Goal: Task Accomplishment & Management: Manage account settings

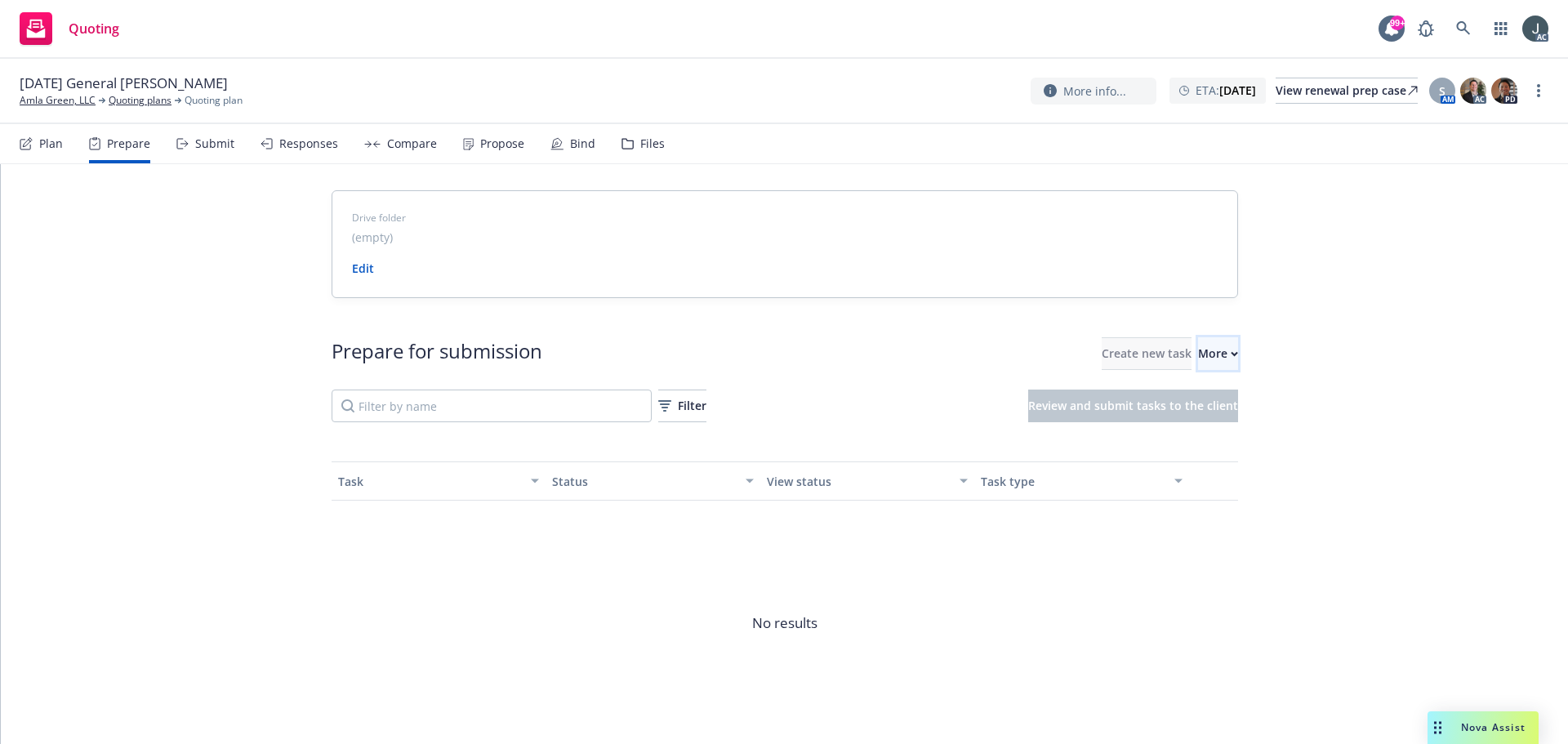
click at [1198, 360] on div "More" at bounding box center [1218, 353] width 40 height 31
click at [1195, 427] on span "Go to Indio account" at bounding box center [1211, 428] width 145 height 15
click at [77, 101] on link "Amla Green, LLC" at bounding box center [58, 100] width 76 height 14
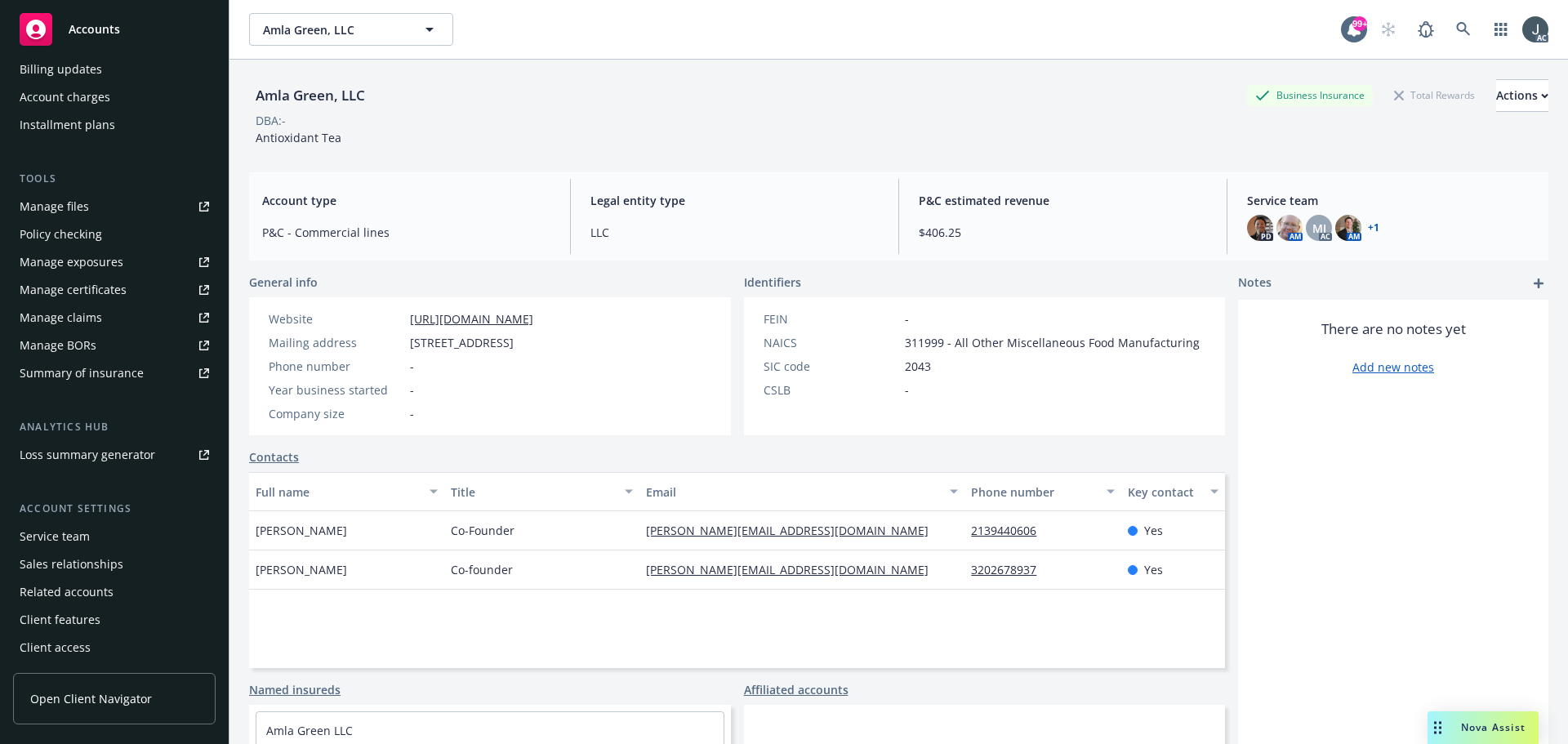
scroll to position [320, 0]
click at [63, 535] on div "Service team" at bounding box center [55, 535] width 71 height 26
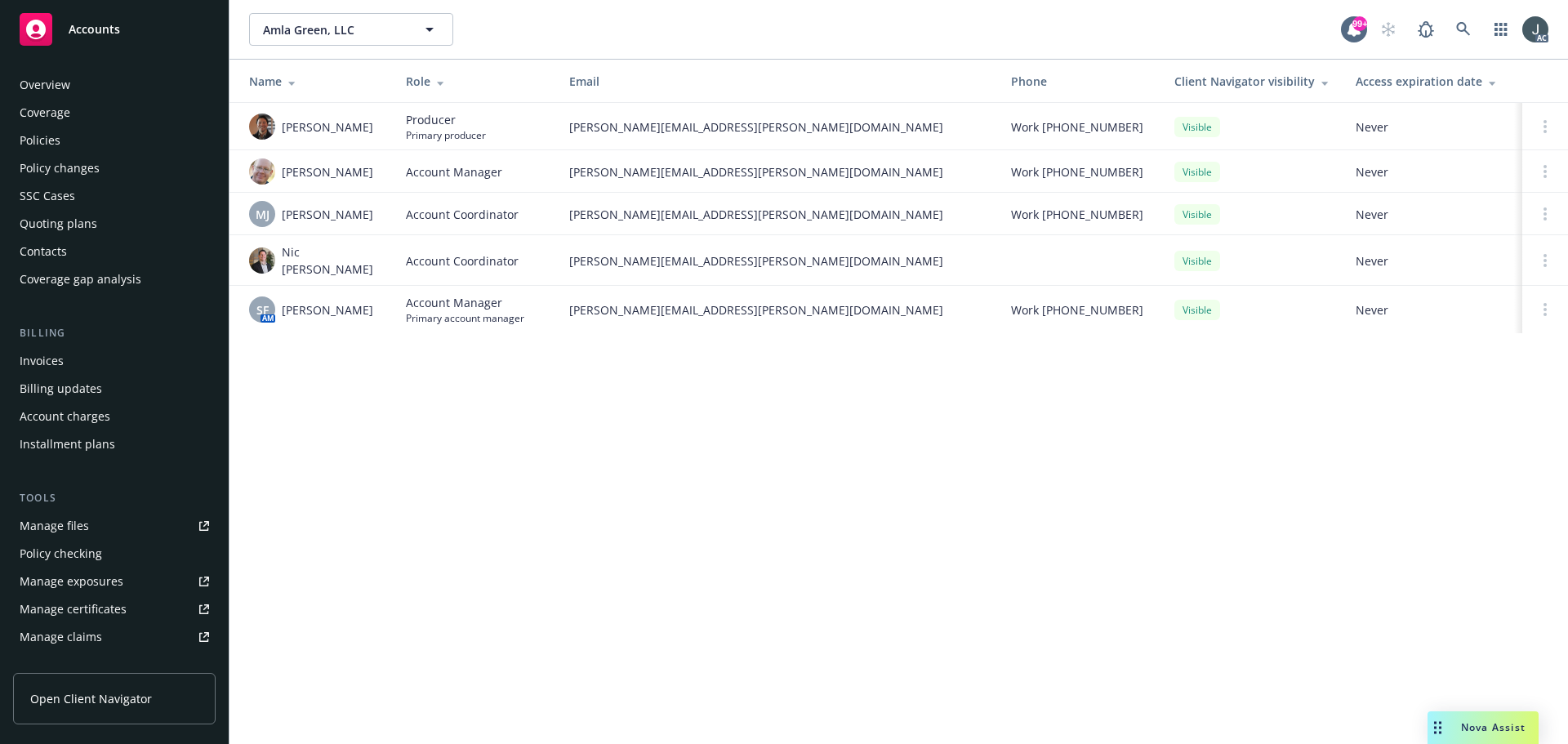
click at [52, 145] on div "Policies" at bounding box center [40, 140] width 41 height 26
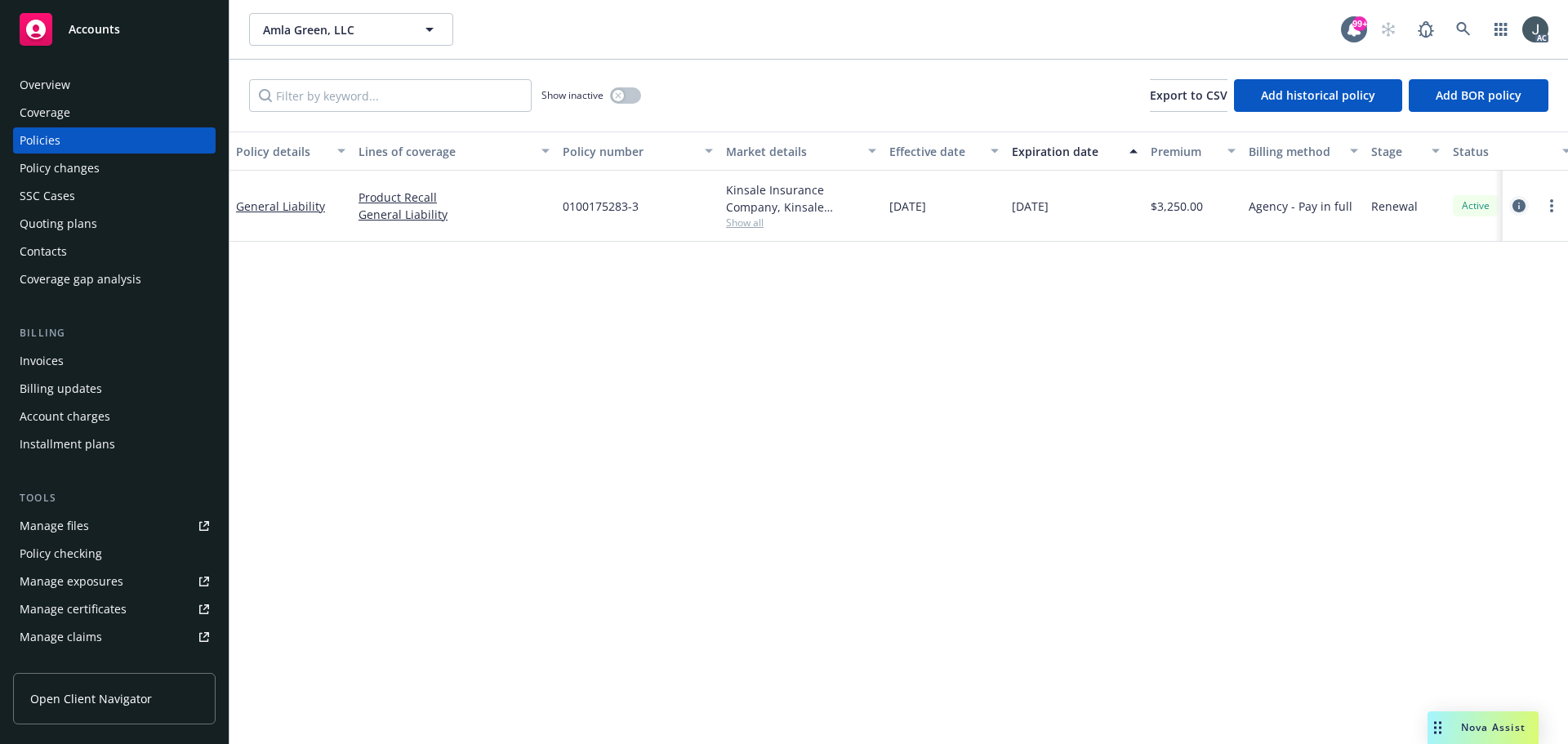
click at [1520, 202] on icon "circleInformation" at bounding box center [1519, 206] width 13 height 13
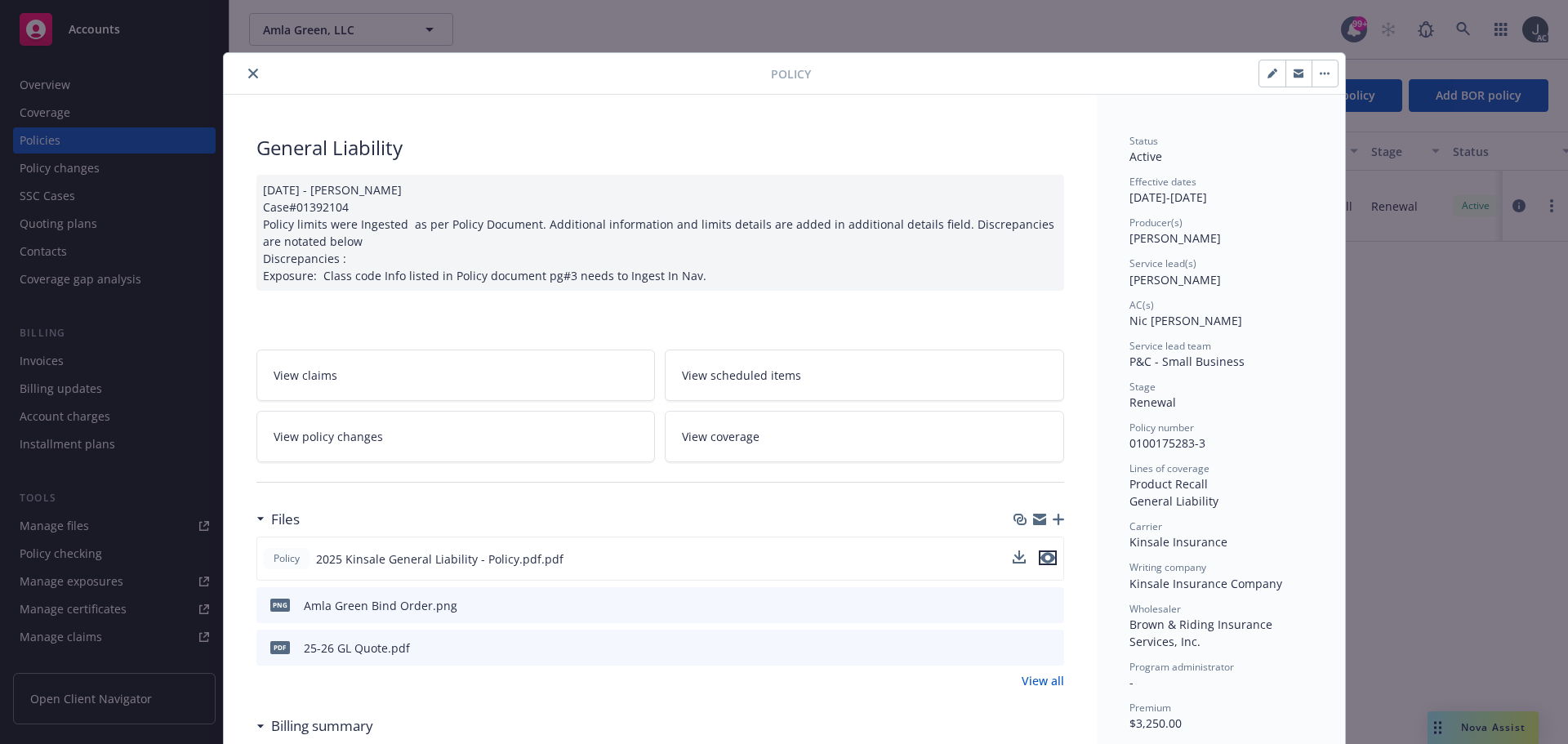
click at [1040, 557] on icon "preview file" at bounding box center [1047, 558] width 14 height 11
click at [1040, 686] on link "View all" at bounding box center [1043, 680] width 43 height 17
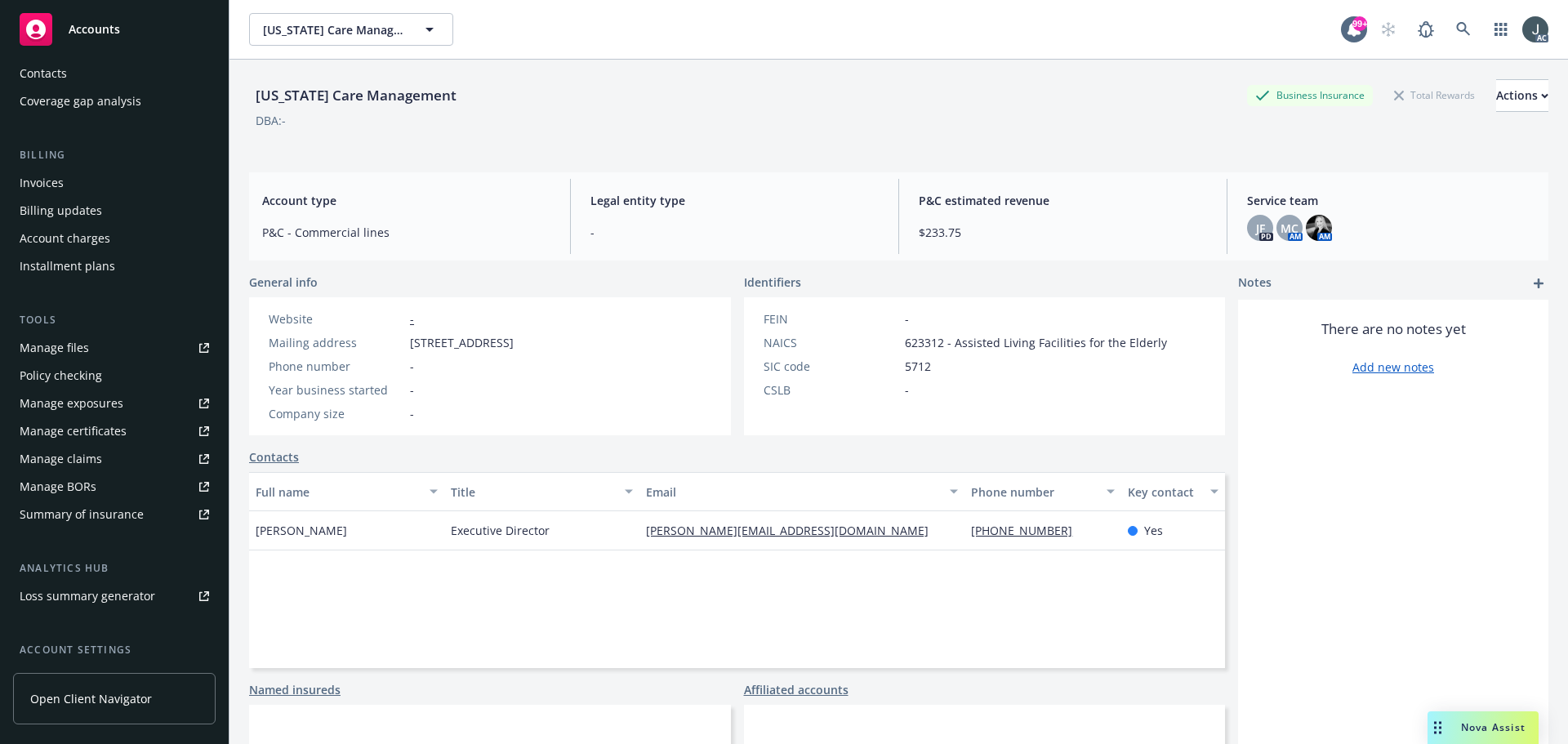
scroll to position [320, 0]
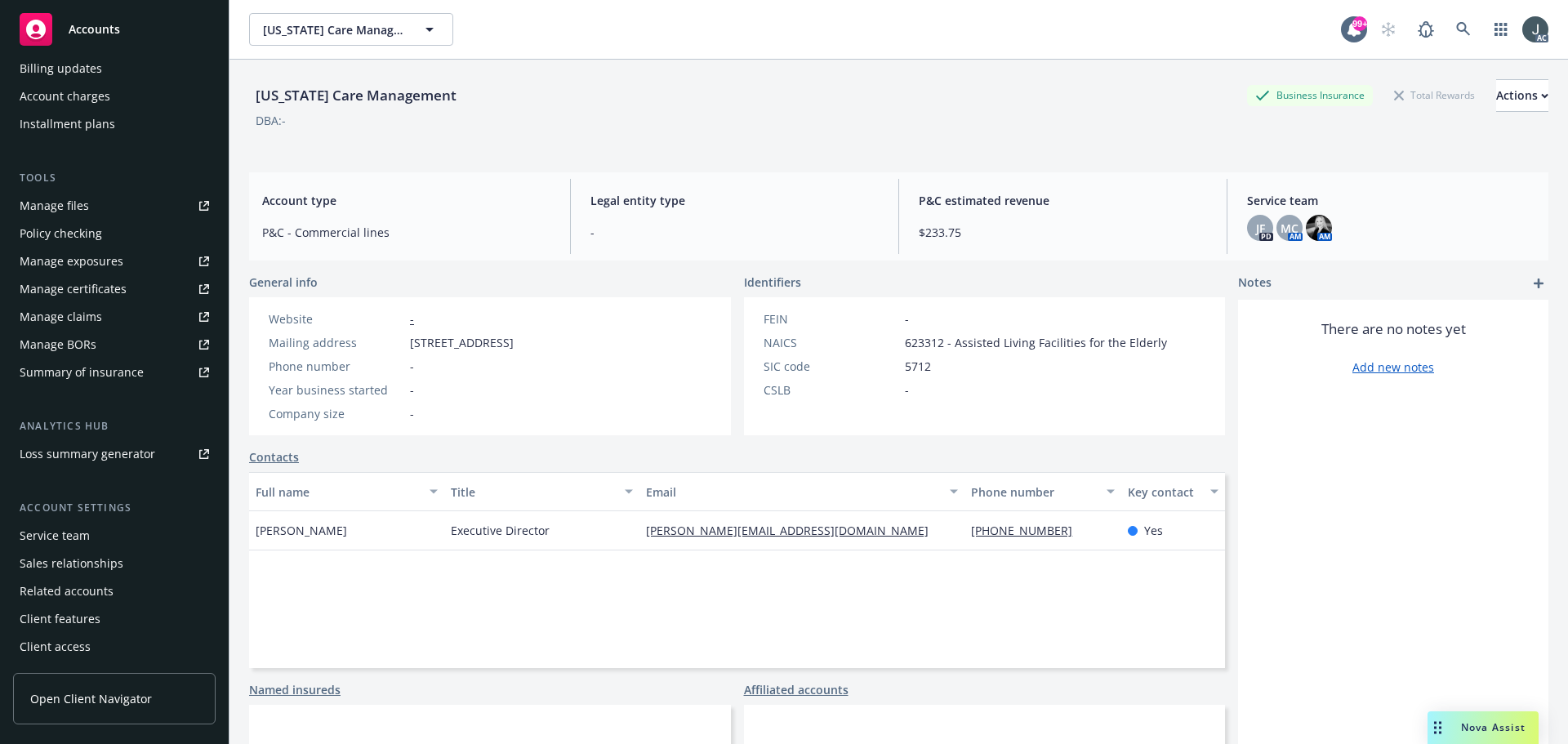
click at [105, 534] on div "Service team" at bounding box center [115, 535] width 190 height 26
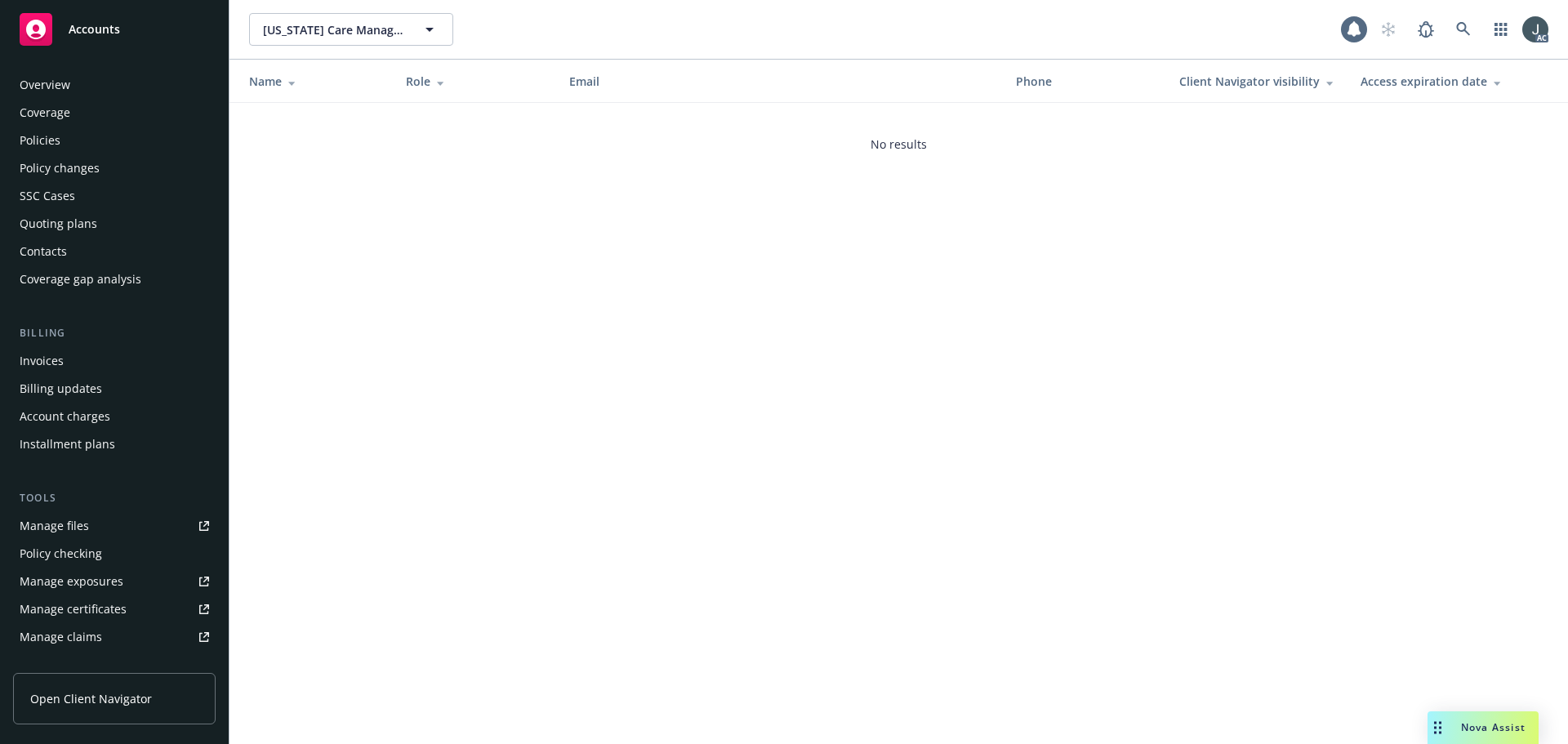
scroll to position [320, 0]
